Goal: Transaction & Acquisition: Purchase product/service

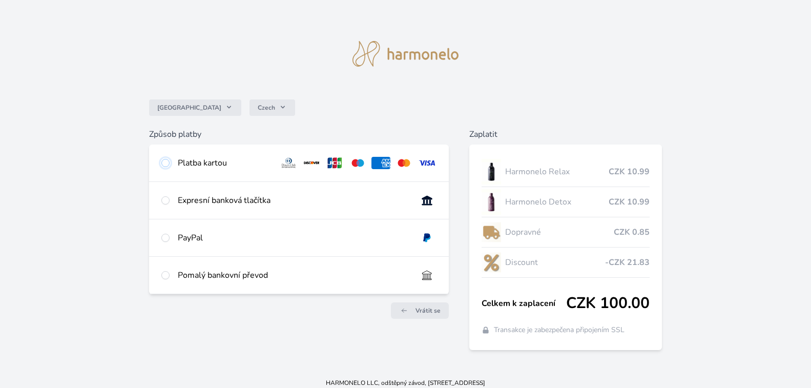
click at [167, 161] on input "radio" at bounding box center [165, 163] width 8 height 8
radio input "true"
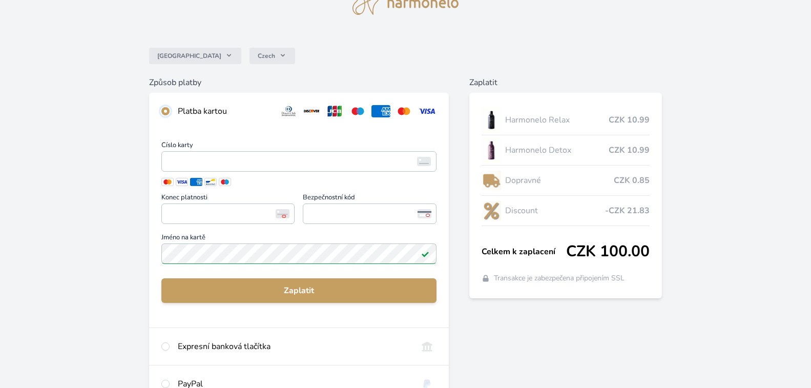
scroll to position [62, 0]
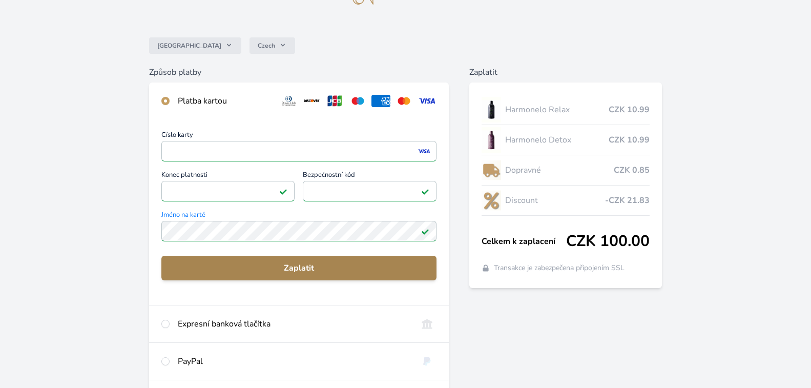
click at [306, 274] on span "Zaplatit" at bounding box center [299, 268] width 259 height 12
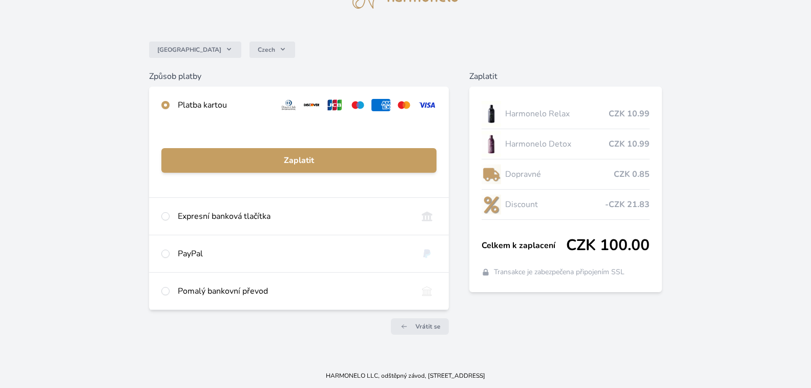
scroll to position [58, 0]
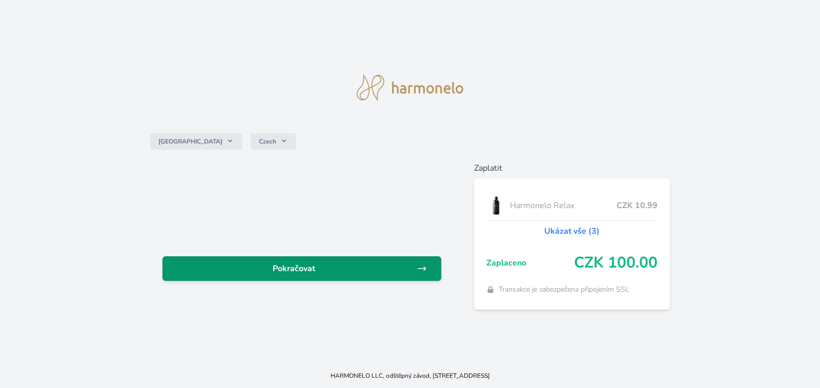
click at [425, 270] on icon at bounding box center [422, 269] width 8 height 4
